Goal: Transaction & Acquisition: Purchase product/service

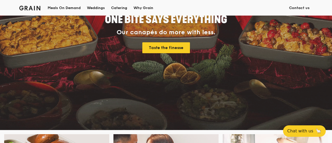
scroll to position [130, 0]
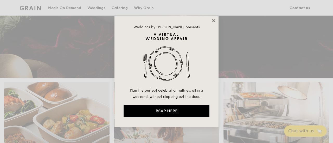
click at [213, 22] on icon at bounding box center [213, 20] width 3 height 3
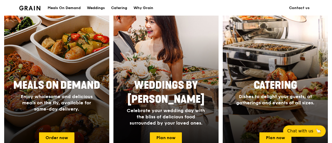
scroll to position [208, 0]
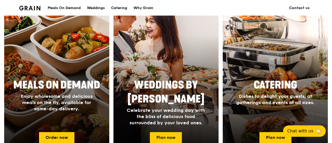
click at [76, 109] on span "Enjoy wholesome and delicious meals on the fly, available for same-day delivery." at bounding box center [57, 103] width 72 height 18
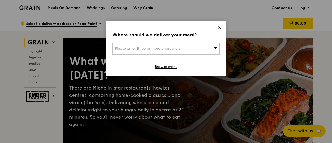
click at [160, 46] on span "Please enter three or more characters" at bounding box center [148, 48] width 66 height 4
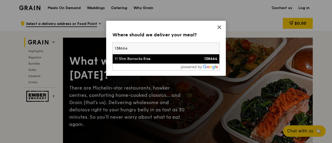
type input "138664"
click at [173, 61] on div "11 Slim Barracks Rise" at bounding box center [153, 58] width 77 height 5
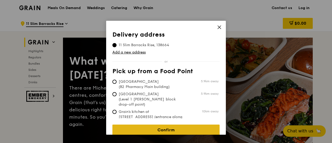
click at [167, 127] on link "Confirm" at bounding box center [165, 130] width 107 height 11
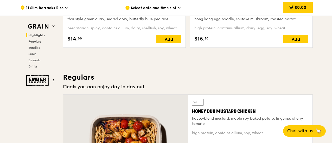
scroll to position [312, 0]
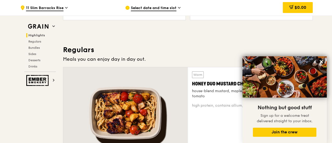
drag, startPoint x: 322, startPoint y: 62, endPoint x: 306, endPoint y: 63, distance: 15.1
click at [321, 62] on icon at bounding box center [321, 61] width 3 height 3
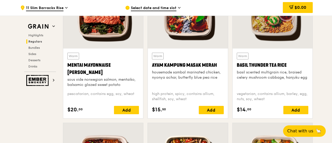
scroll to position [520, 0]
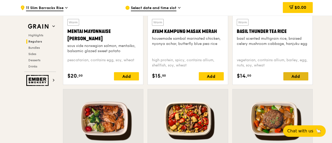
click at [297, 78] on div "Add" at bounding box center [295, 76] width 25 height 8
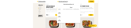
scroll to position [26, 0]
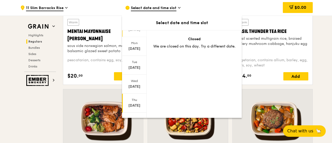
click at [134, 103] on div "[DATE]" at bounding box center [134, 105] width 23 height 5
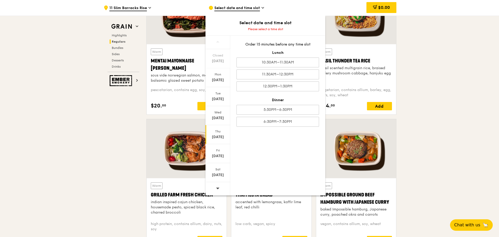
scroll to position [503, 0]
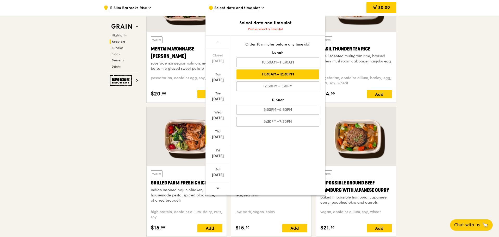
click at [285, 74] on div "11:30AM–12:30PM" at bounding box center [277, 74] width 82 height 10
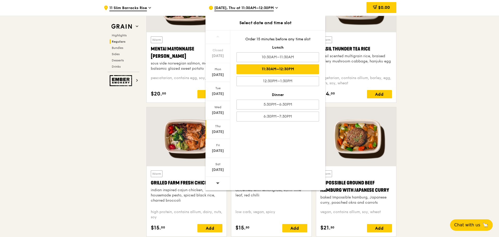
click at [304, 70] on div "11:30AM–12:30PM" at bounding box center [277, 69] width 82 height 10
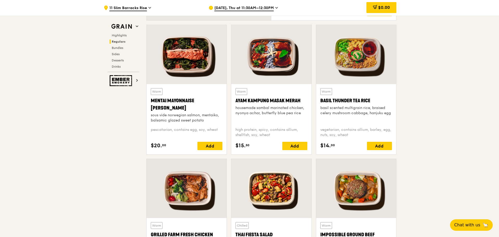
scroll to position [451, 0]
click at [332, 143] on div "Add" at bounding box center [379, 146] width 25 height 8
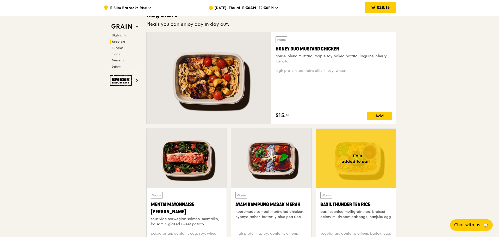
scroll to position [364, 0]
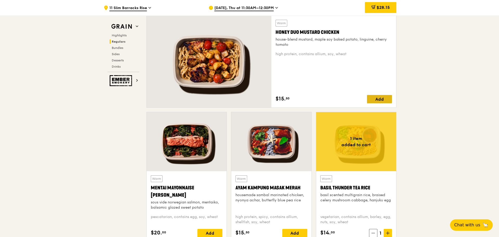
click at [332, 99] on div "Add" at bounding box center [379, 99] width 25 height 8
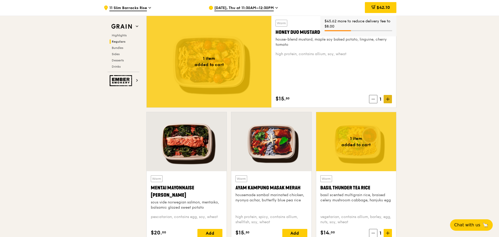
click at [332, 100] on icon at bounding box center [387, 99] width 0 height 3
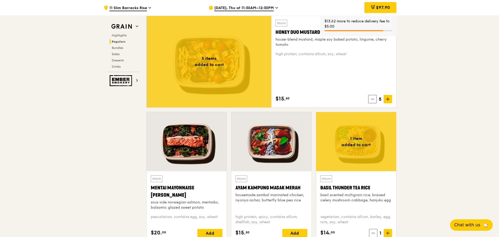
click at [332, 98] on icon at bounding box center [372, 99] width 4 height 4
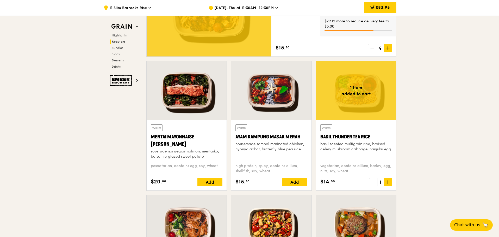
scroll to position [416, 0]
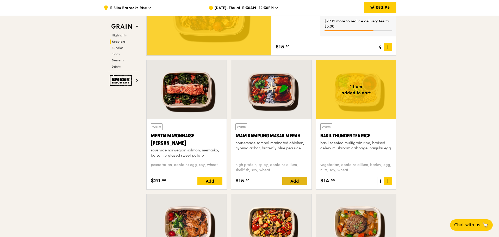
click at [300, 143] on div "Add" at bounding box center [294, 181] width 25 height 8
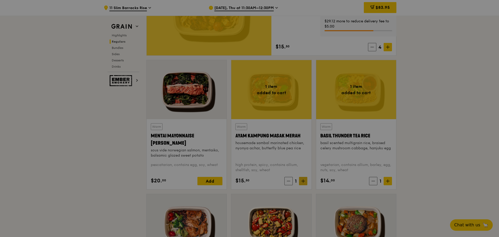
click at [302, 143] on div at bounding box center [249, 118] width 499 height 237
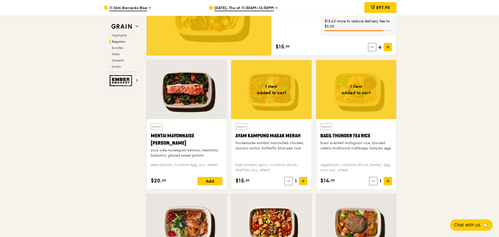
click at [302, 143] on icon at bounding box center [302, 181] width 3 height 0
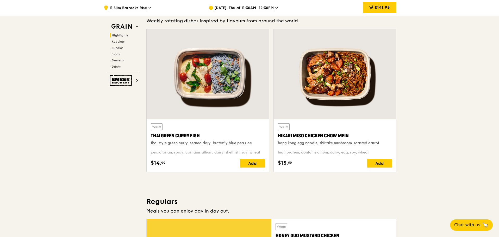
scroll to position [156, 0]
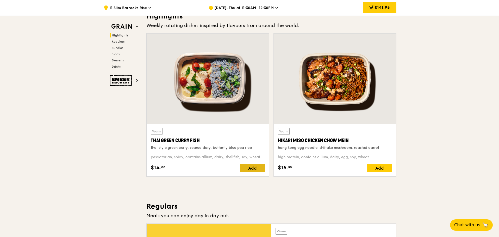
click at [258, 143] on div "Add" at bounding box center [252, 168] width 25 height 8
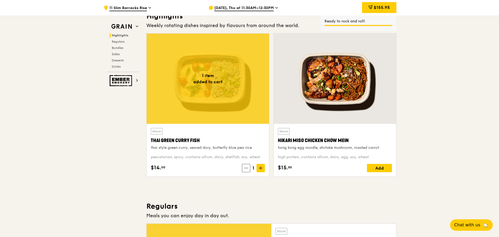
click at [259, 143] on icon at bounding box center [261, 168] width 4 height 4
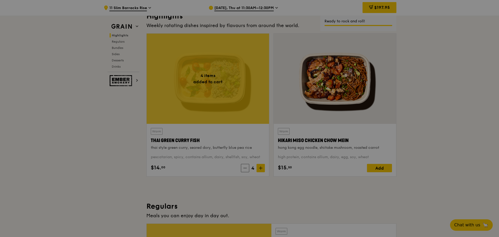
type input "4"
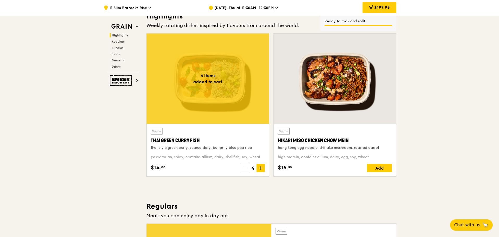
drag, startPoint x: 375, startPoint y: 9, endPoint x: 374, endPoint y: 11, distance: 2.9
click at [332, 8] on span "$197.95" at bounding box center [382, 7] width 16 height 5
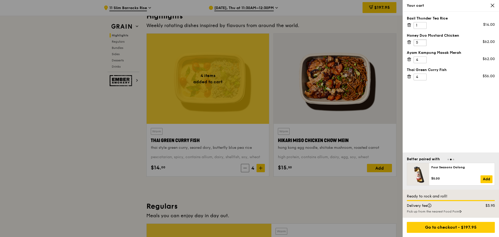
type input "5"
click at [332, 41] on input "5" at bounding box center [419, 42] width 13 height 7
type input "5"
click at [332, 59] on input "5" at bounding box center [419, 59] width 13 height 7
click at [332, 76] on input "5" at bounding box center [419, 77] width 13 height 7
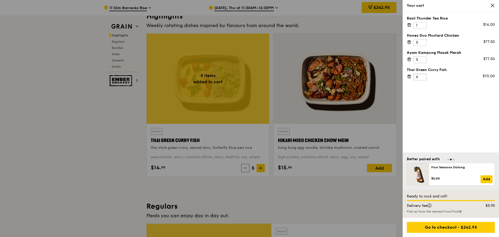
type input "6"
click at [332, 75] on input "6" at bounding box center [419, 77] width 13 height 7
type input "6"
click at [332, 58] on input "6" at bounding box center [419, 59] width 13 height 7
click at [332, 40] on input "6" at bounding box center [419, 42] width 13 height 7
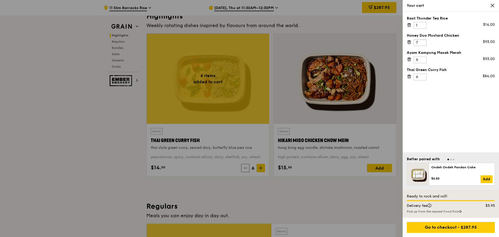
type input "7"
click at [332, 41] on input "7" at bounding box center [419, 42] width 13 height 7
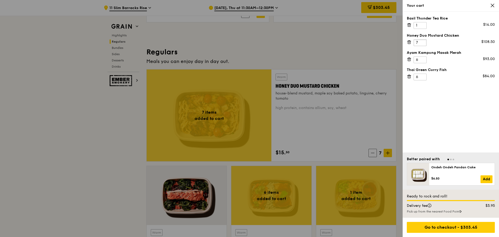
scroll to position [338, 0]
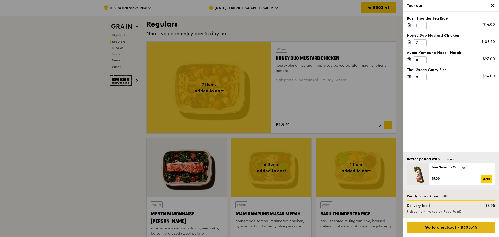
click at [332, 143] on div "Go to checkout - $303.45" at bounding box center [450, 227] width 88 height 11
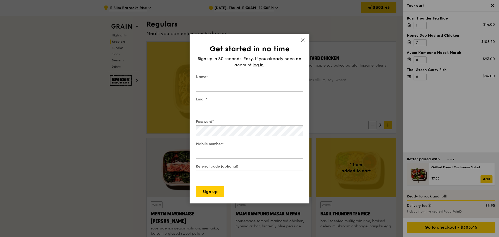
click at [303, 38] on icon at bounding box center [302, 40] width 5 height 5
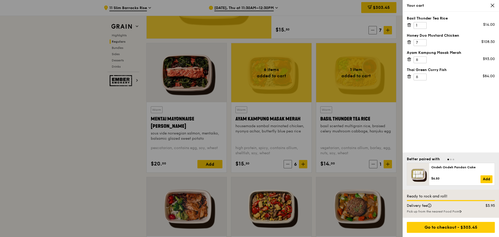
scroll to position [442, 0]
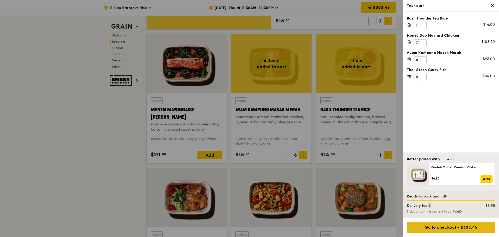
click at [332, 143] on div "Go to checkout - $303.45" at bounding box center [450, 227] width 88 height 11
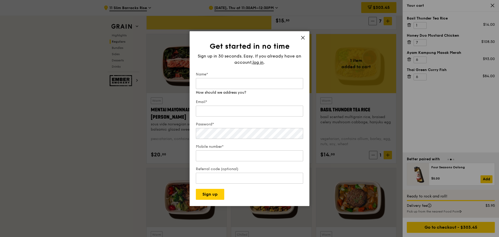
click at [303, 39] on icon at bounding box center [302, 37] width 5 height 5
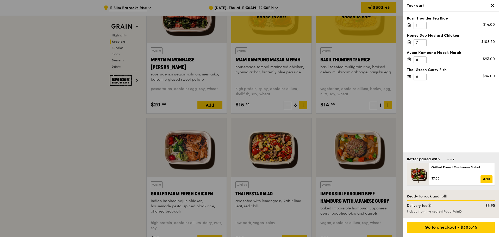
scroll to position [494, 0]
